Goal: Information Seeking & Learning: Understand process/instructions

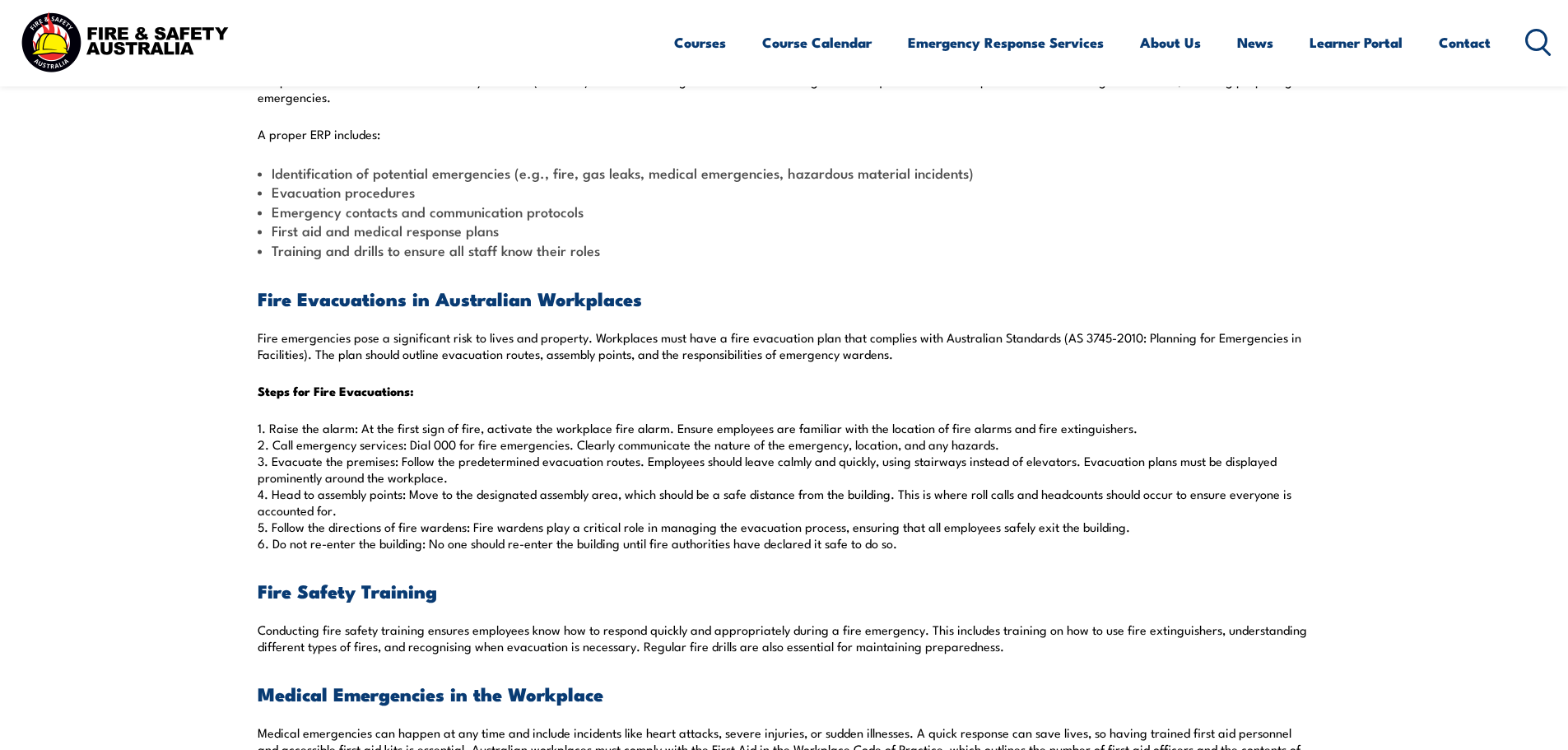
scroll to position [659, 0]
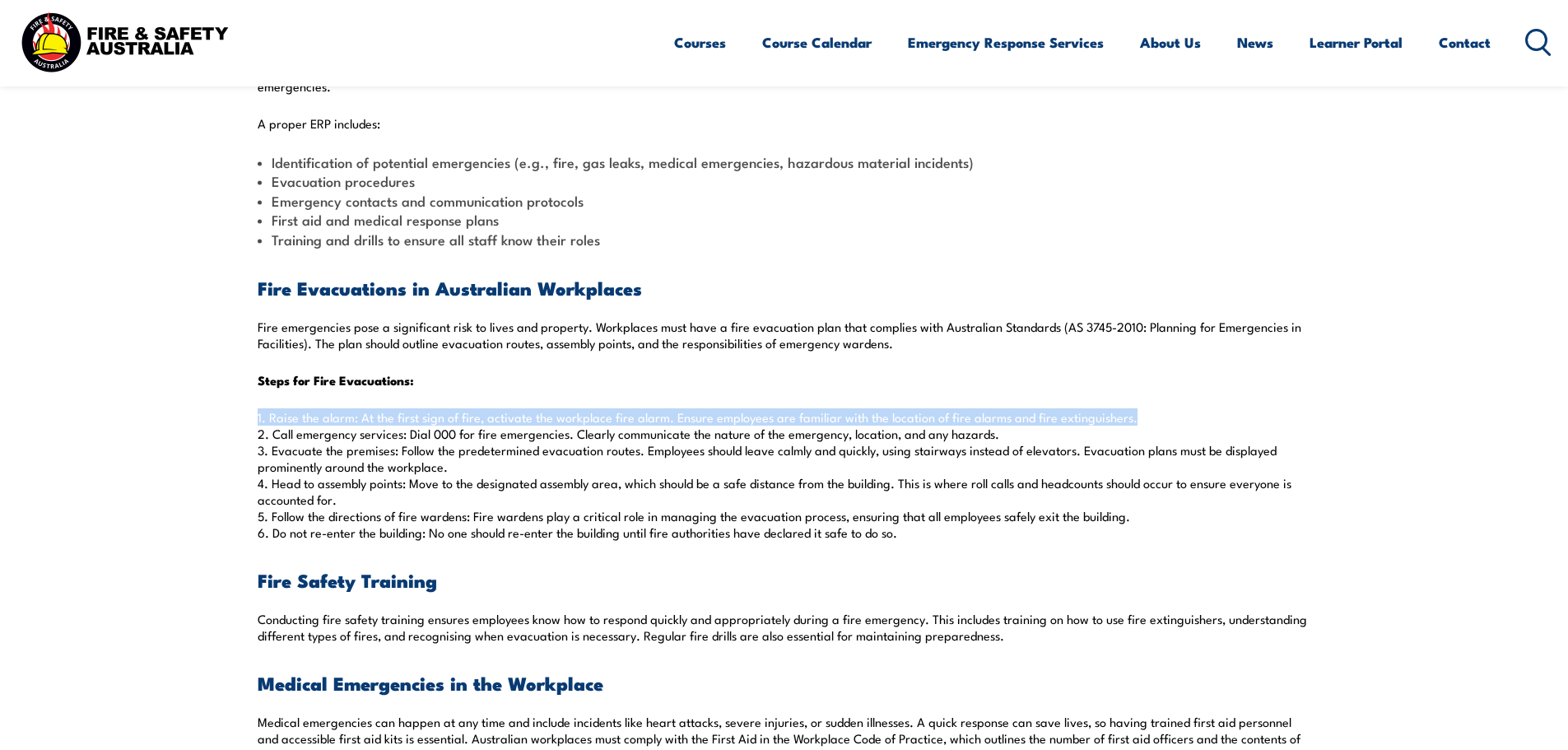
drag, startPoint x: 1144, startPoint y: 415, endPoint x: 228, endPoint y: 416, distance: 916.0
copy p "1. Raise the alarm: At the first sign of fire, activate the workplace fire alar…"
click at [496, 438] on p "1. Raise the alarm: At the first sign of fire, activate the workplace fire alar…" at bounding box center [784, 474] width 1053 height 132
drag, startPoint x: 1034, startPoint y: 430, endPoint x: 244, endPoint y: 440, distance: 790.1
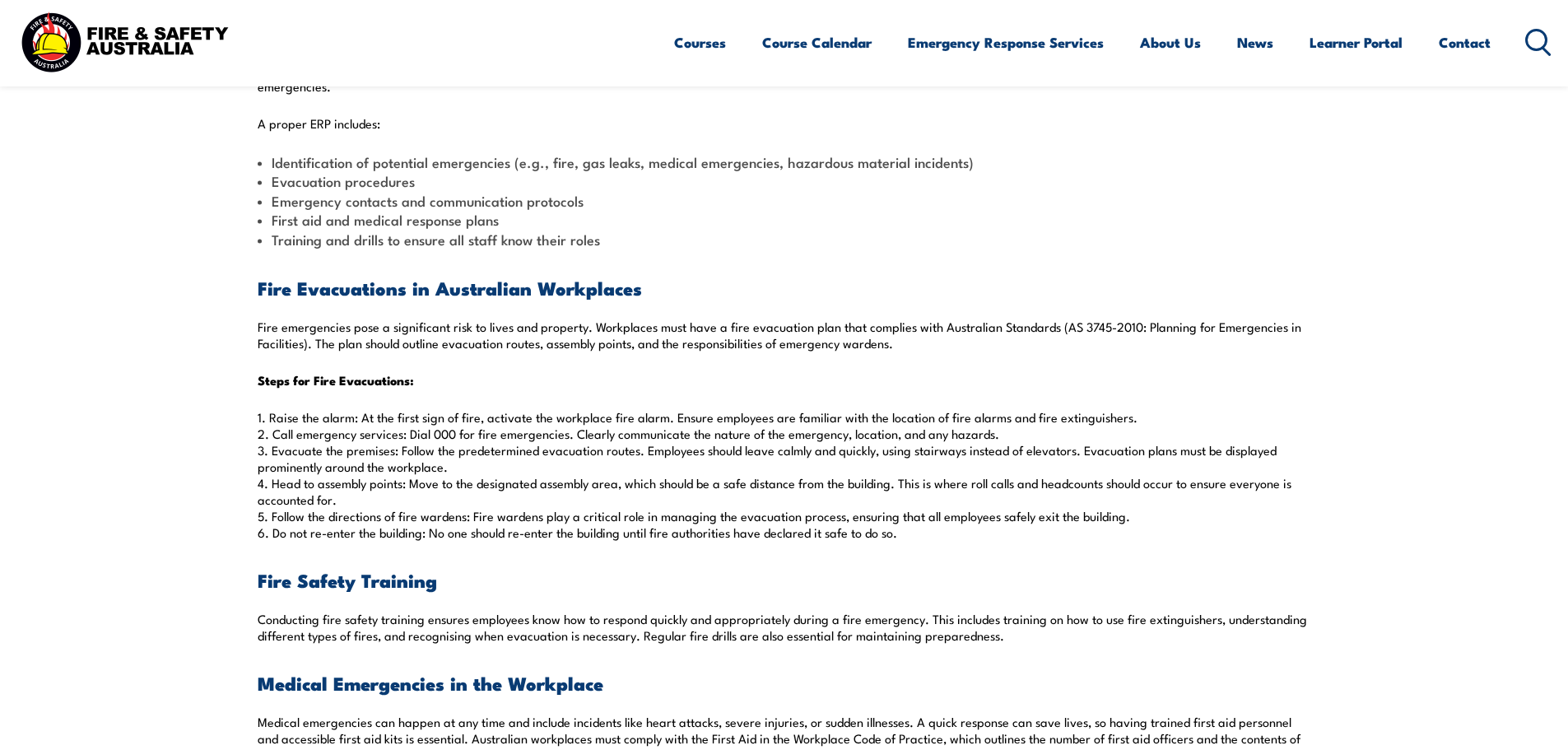
copy p "2. Call emergency services: Dial 000 for fire emergencies. Clearly communicate …"
click at [367, 463] on p "1. Raise the alarm: At the first sign of fire, activate the workplace fire alar…" at bounding box center [784, 474] width 1053 height 132
drag, startPoint x: 463, startPoint y: 467, endPoint x: 272, endPoint y: 450, distance: 191.8
click at [272, 450] on p "1. Raise the alarm: At the first sign of fire, activate the workplace fire alar…" at bounding box center [784, 474] width 1053 height 132
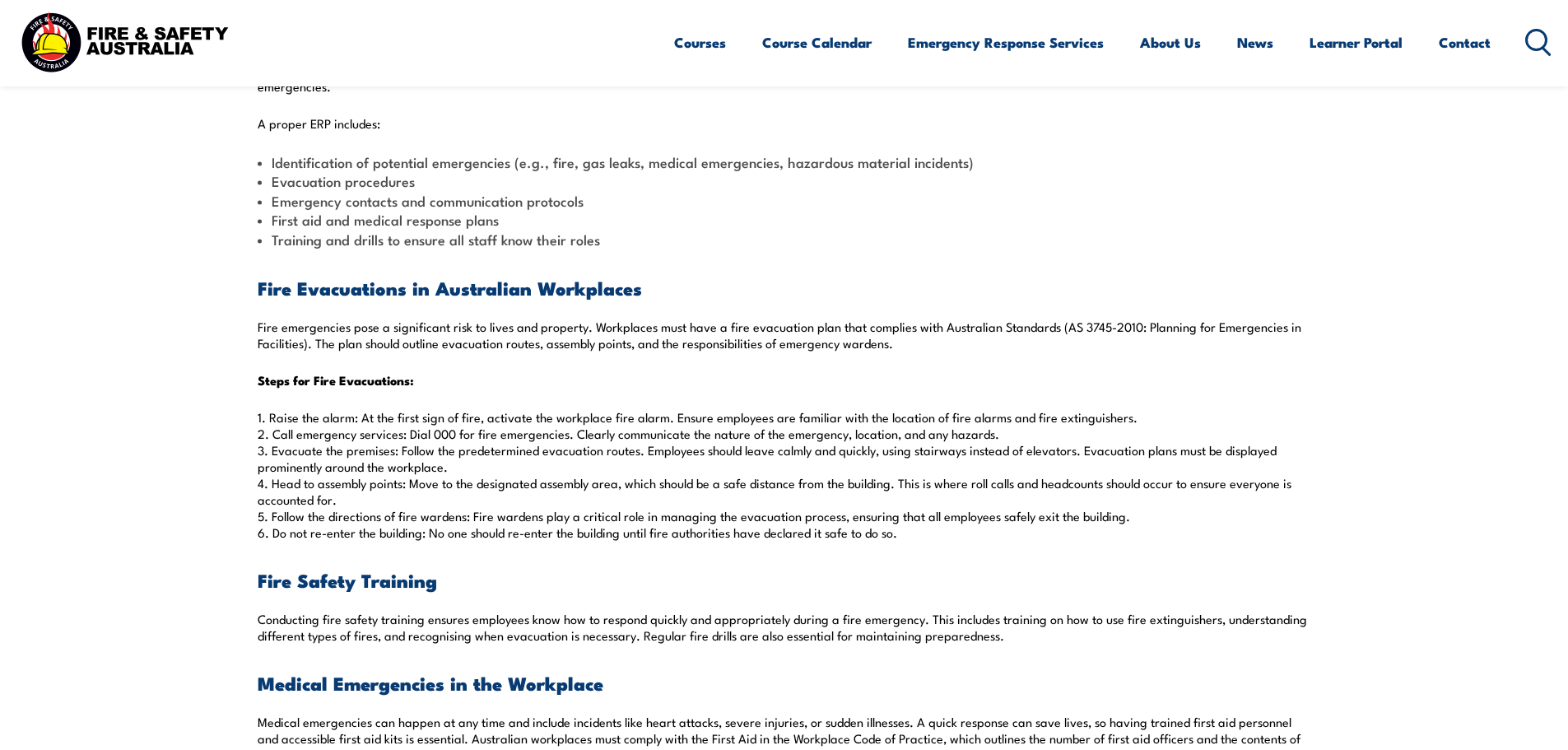
copy p "Evacuate the premises: Follow the predetermined evacuation routes. Employees sh…"
click at [333, 499] on p "1. Raise the alarm: At the first sign of fire, activate the workplace fire alar…" at bounding box center [784, 474] width 1053 height 132
drag, startPoint x: 347, startPoint y: 497, endPoint x: 269, endPoint y: 489, distance: 78.4
click at [269, 489] on p "1. Raise the alarm: At the first sign of fire, activate the workplace fire alar…" at bounding box center [784, 474] width 1053 height 132
copy p "Head to assembly points: Move to the designated assembly area, which should be …"
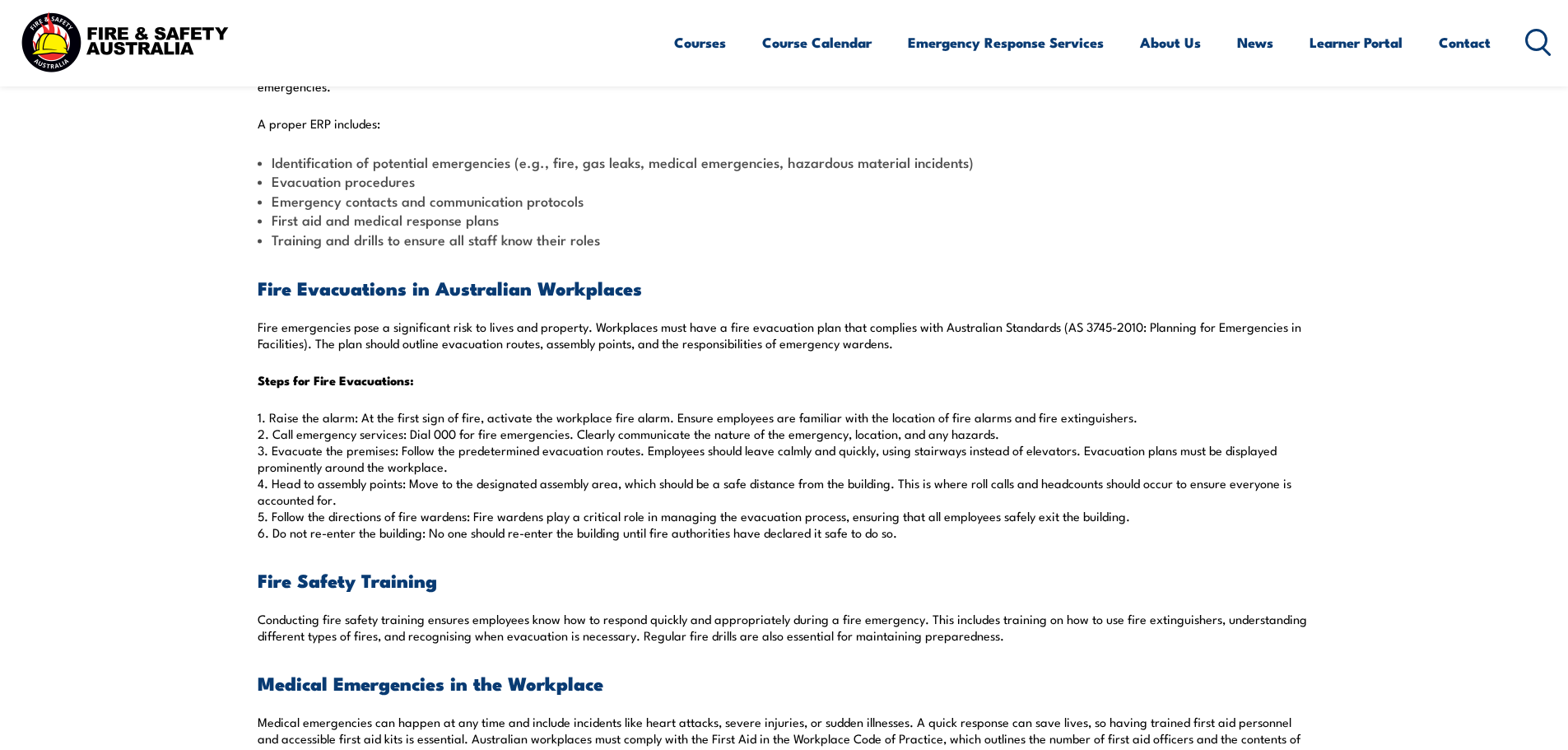
click at [615, 507] on p "1. Raise the alarm: At the first sign of fire, activate the workplace fire alar…" at bounding box center [784, 474] width 1053 height 132
click at [615, 520] on p "1. Raise the alarm: At the first sign of fire, activate the workplace fire alar…" at bounding box center [784, 474] width 1053 height 132
drag, startPoint x: 1213, startPoint y: 525, endPoint x: 273, endPoint y: 521, distance: 940.0
click at [273, 521] on p "1. Raise the alarm: At the first sign of fire, activate the workplace fire alar…" at bounding box center [784, 474] width 1053 height 132
copy p "Follow the directions of fire wardens: Fire wardens play a critical role in man…"
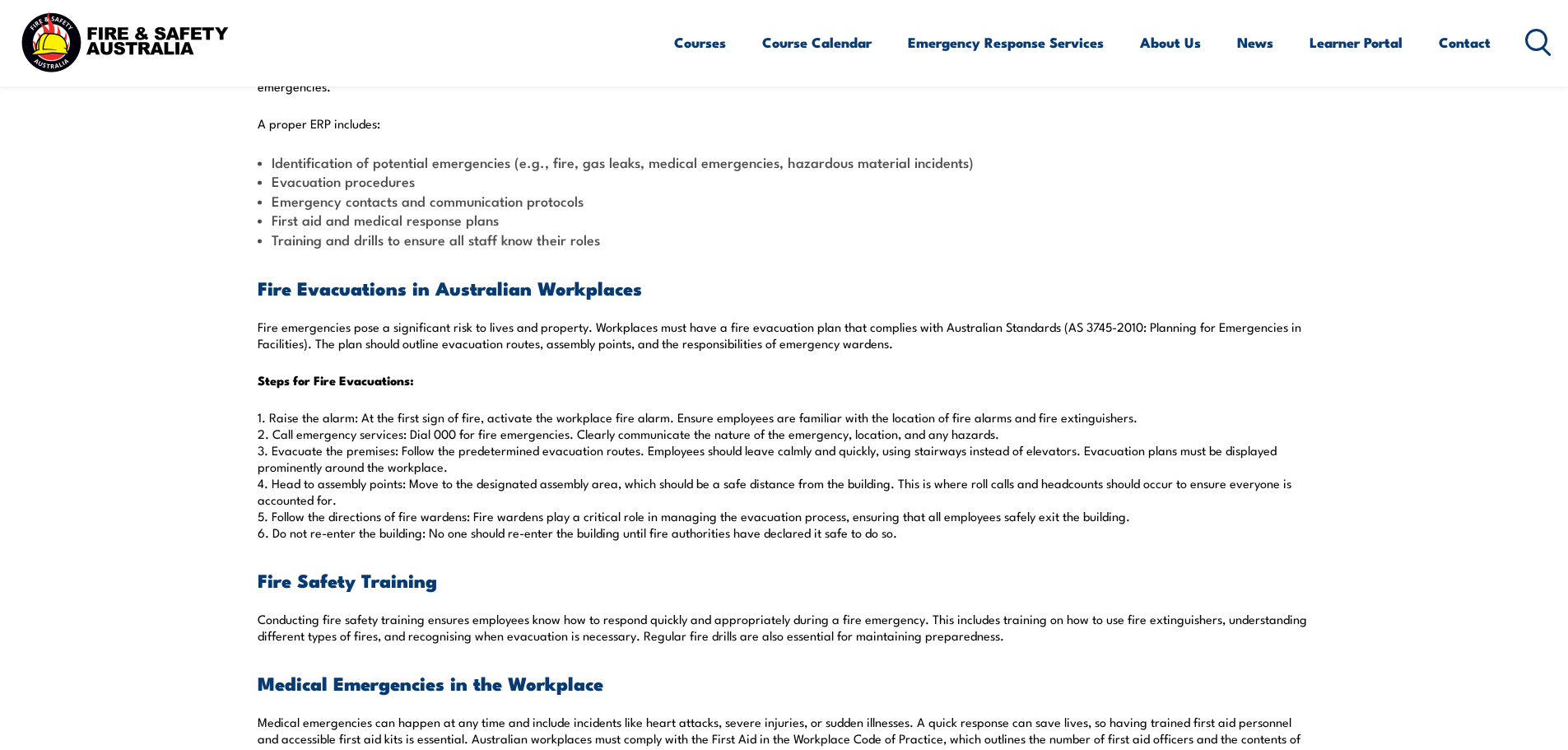
drag, startPoint x: 912, startPoint y: 538, endPoint x: 271, endPoint y: 536, distance: 641.0
click at [271, 536] on p "1. Raise the alarm: At the first sign of fire, activate the workplace fire alar…" at bounding box center [784, 474] width 1053 height 132
copy p "Do not re-enter the building: No one should re-enter the building until fire au…"
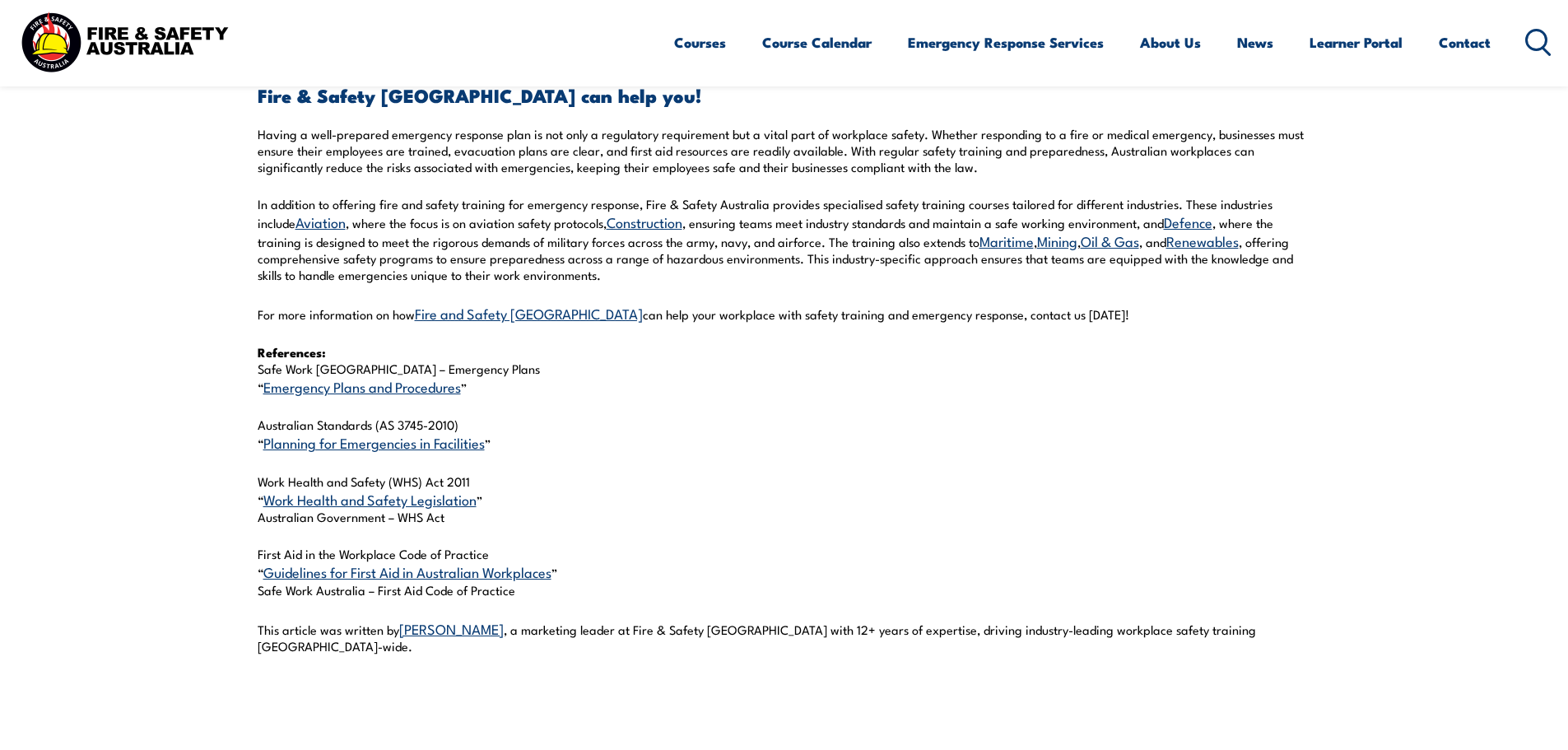
scroll to position [1729, 0]
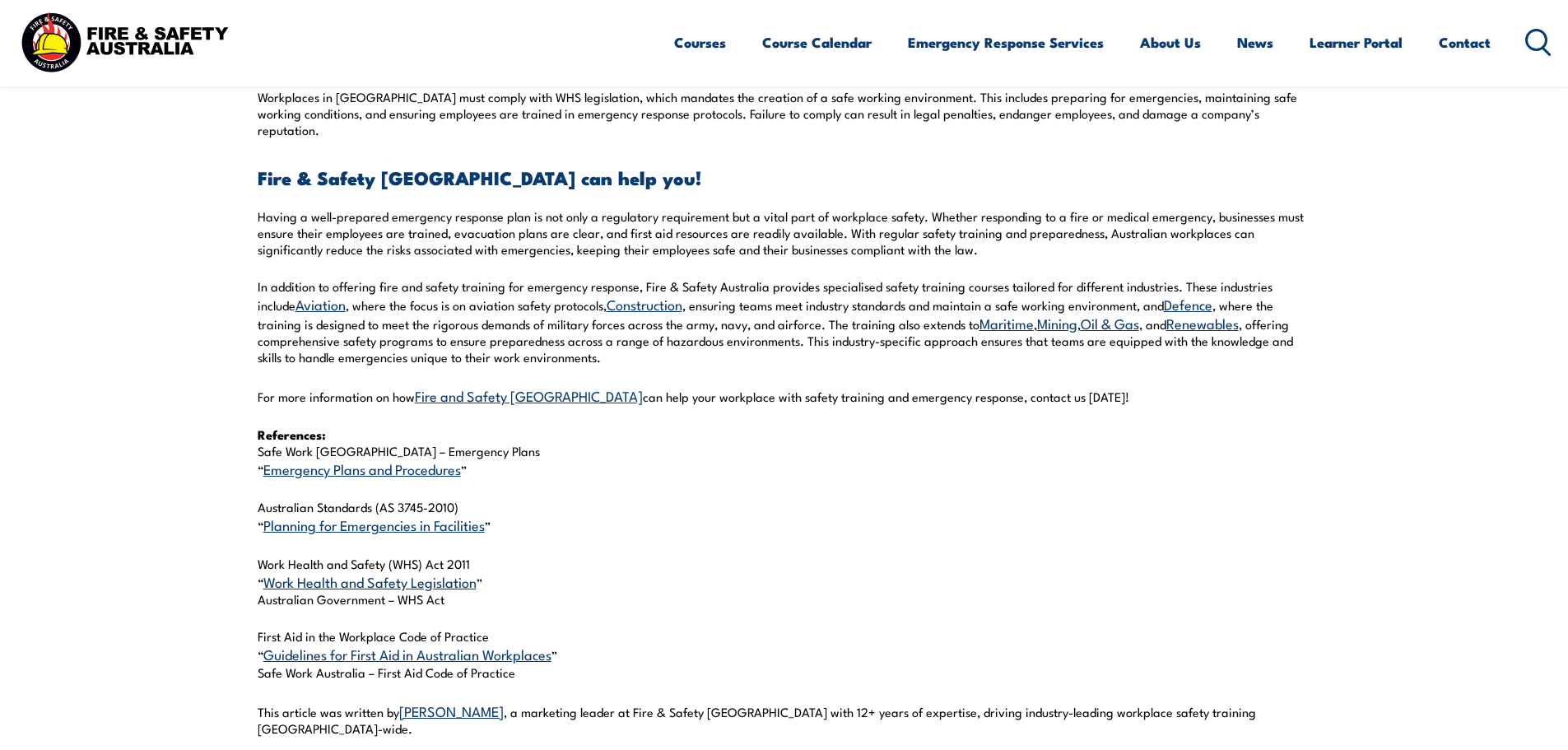
click at [305, 459] on link "Emergency Plans and Procedures" at bounding box center [362, 469] width 198 height 20
